Goal: Task Accomplishment & Management: Complete application form

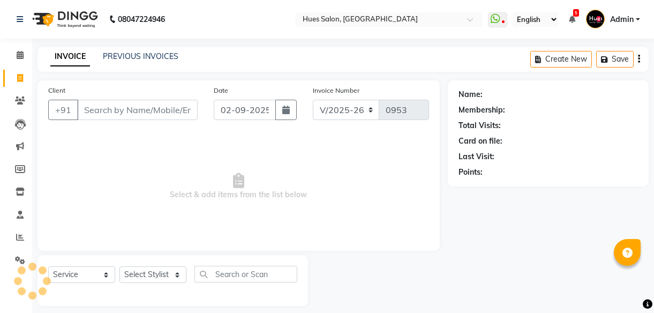
select select "3460"
select select "service"
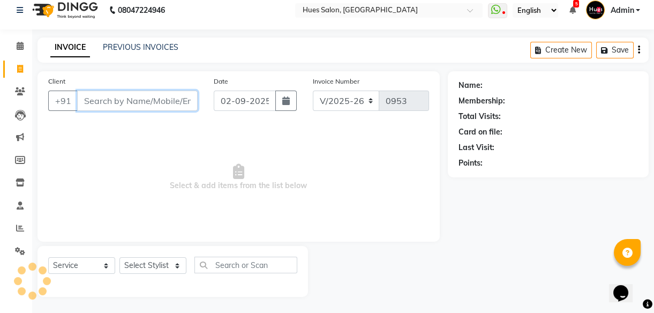
scroll to position [10, 0]
click at [102, 102] on input "Client" at bounding box center [137, 101] width 121 height 20
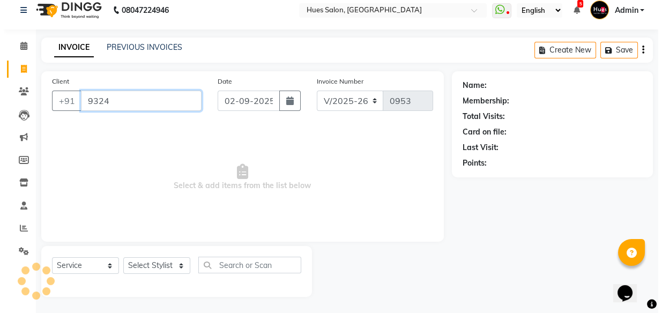
scroll to position [13, 0]
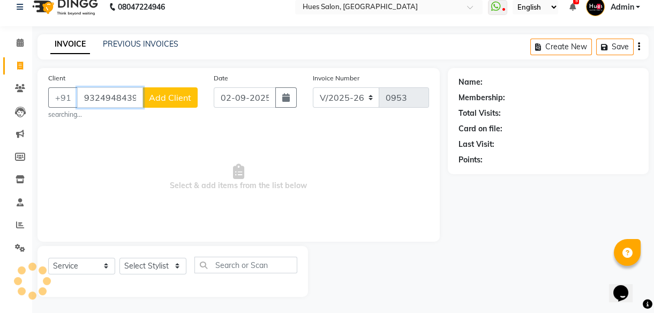
click at [103, 95] on input "9324948439" at bounding box center [110, 97] width 66 height 20
type input "9324948439"
click at [169, 102] on button "Add Client" at bounding box center [170, 97] width 55 height 20
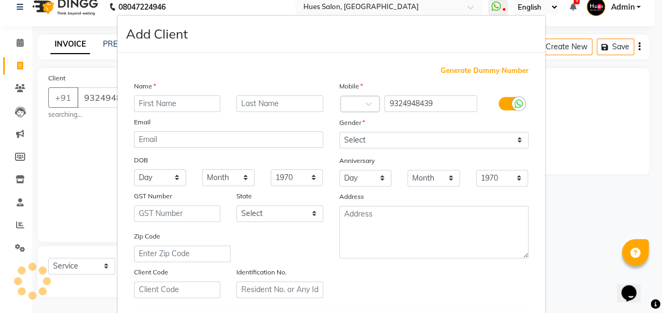
click at [126, 99] on div at bounding box center [177, 103] width 103 height 17
click at [185, 100] on input "text" at bounding box center [177, 103] width 87 height 17
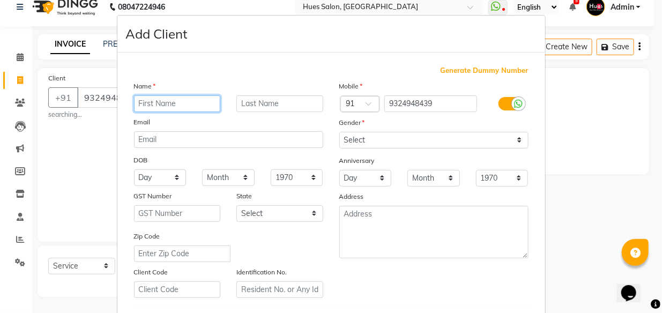
click at [156, 103] on input "text" at bounding box center [177, 103] width 87 height 17
